Goal: Download file/media

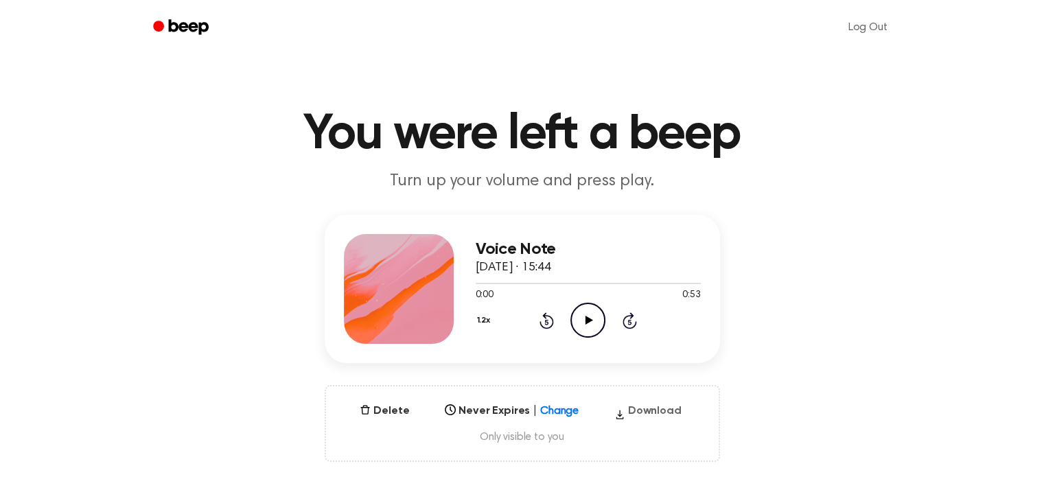
click at [654, 413] on button "Download" at bounding box center [648, 414] width 78 height 22
click at [645, 407] on button "Download" at bounding box center [648, 414] width 78 height 22
click at [573, 316] on icon "Play Audio" at bounding box center [587, 320] width 35 height 35
click at [518, 283] on div at bounding box center [588, 283] width 225 height 1
click at [588, 322] on icon "Pause Audio" at bounding box center [587, 320] width 35 height 35
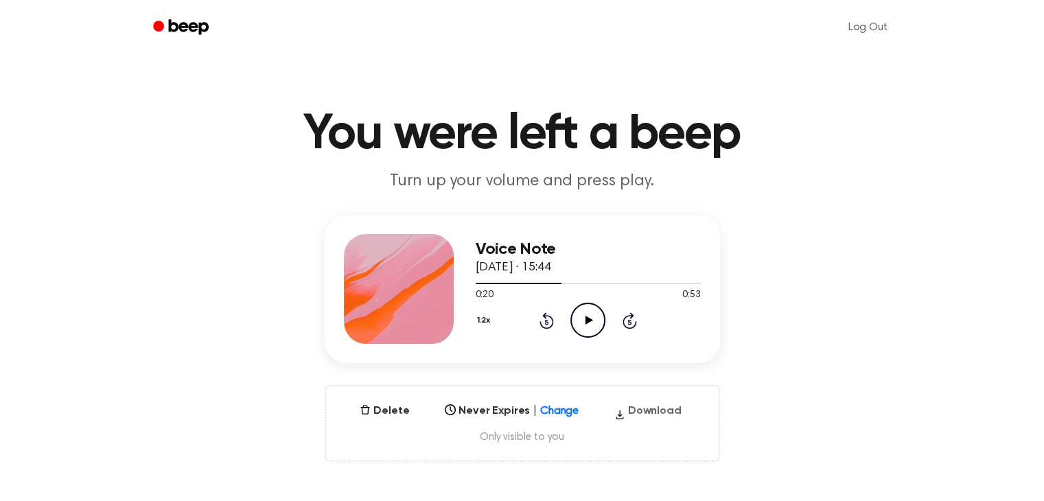
click at [640, 408] on button "Download" at bounding box center [648, 414] width 78 height 22
